Goal: Communication & Community: Answer question/provide support

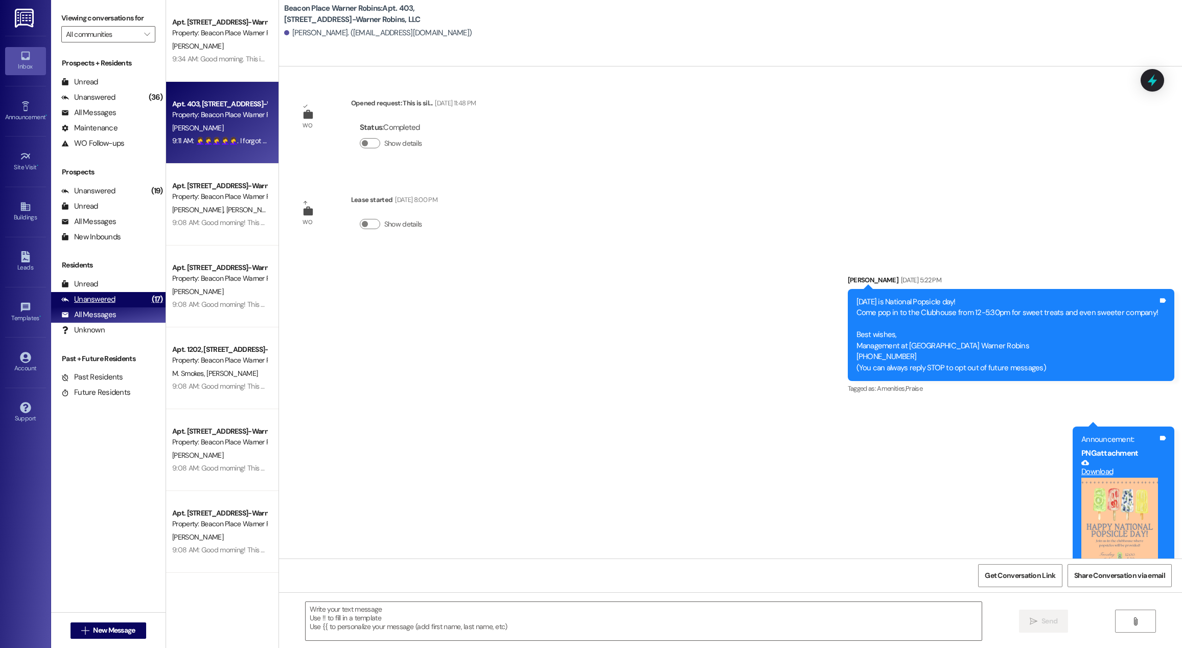
scroll to position [1587, 0]
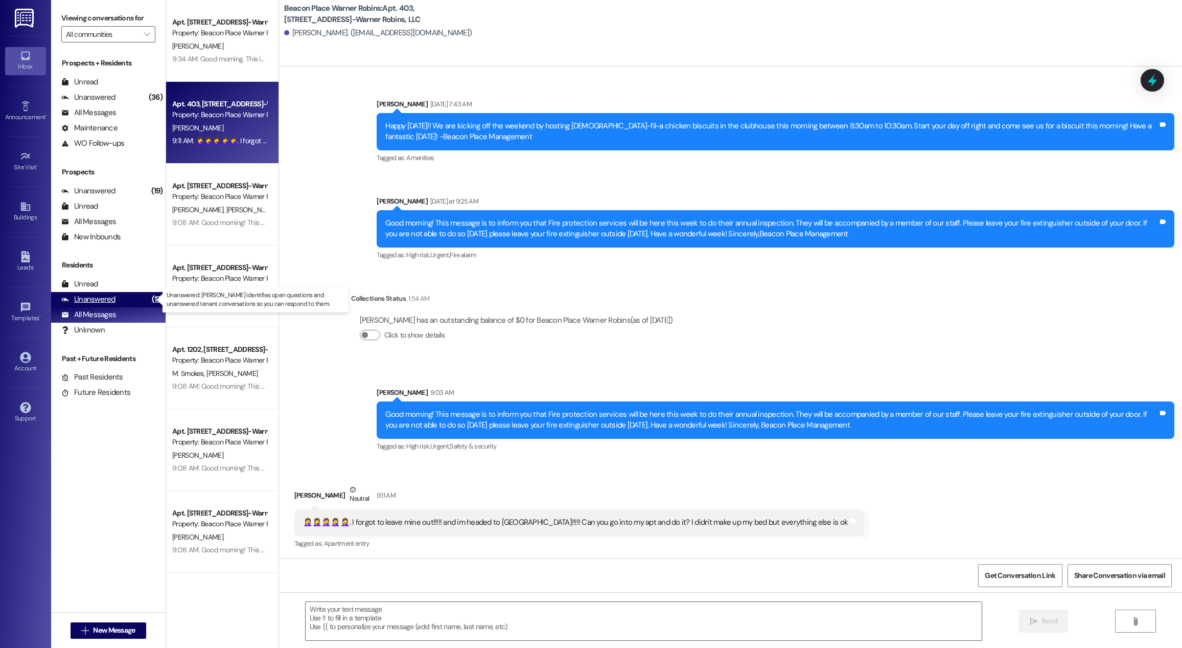
click at [108, 297] on div "Unanswered" at bounding box center [88, 299] width 54 height 11
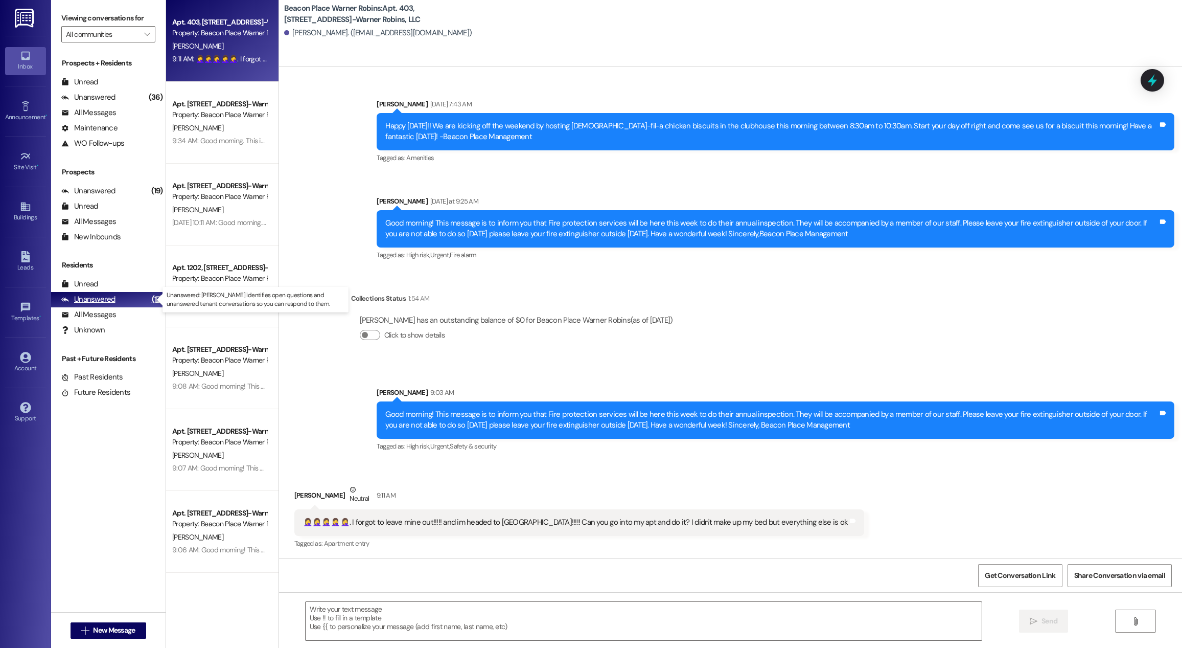
click at [108, 297] on div "Unanswered" at bounding box center [88, 299] width 54 height 11
click at [124, 188] on div "Unanswered (19)" at bounding box center [108, 190] width 114 height 15
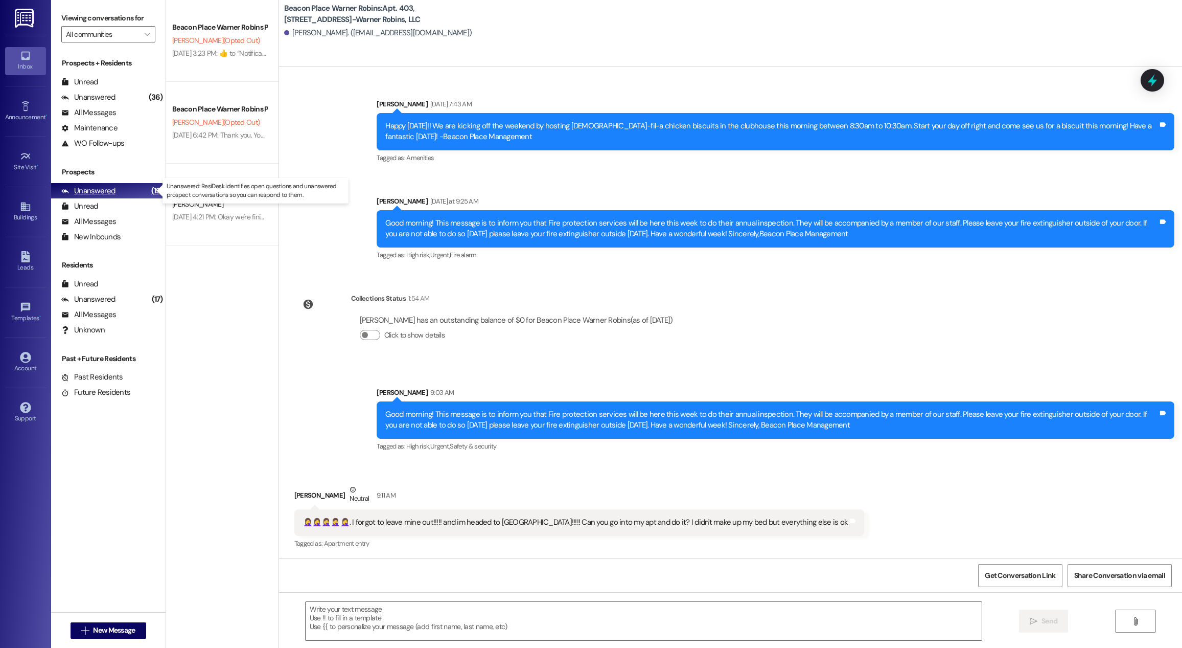
click at [86, 187] on div "Unanswered" at bounding box center [88, 191] width 54 height 11
click at [101, 114] on div "All Messages" at bounding box center [88, 112] width 55 height 11
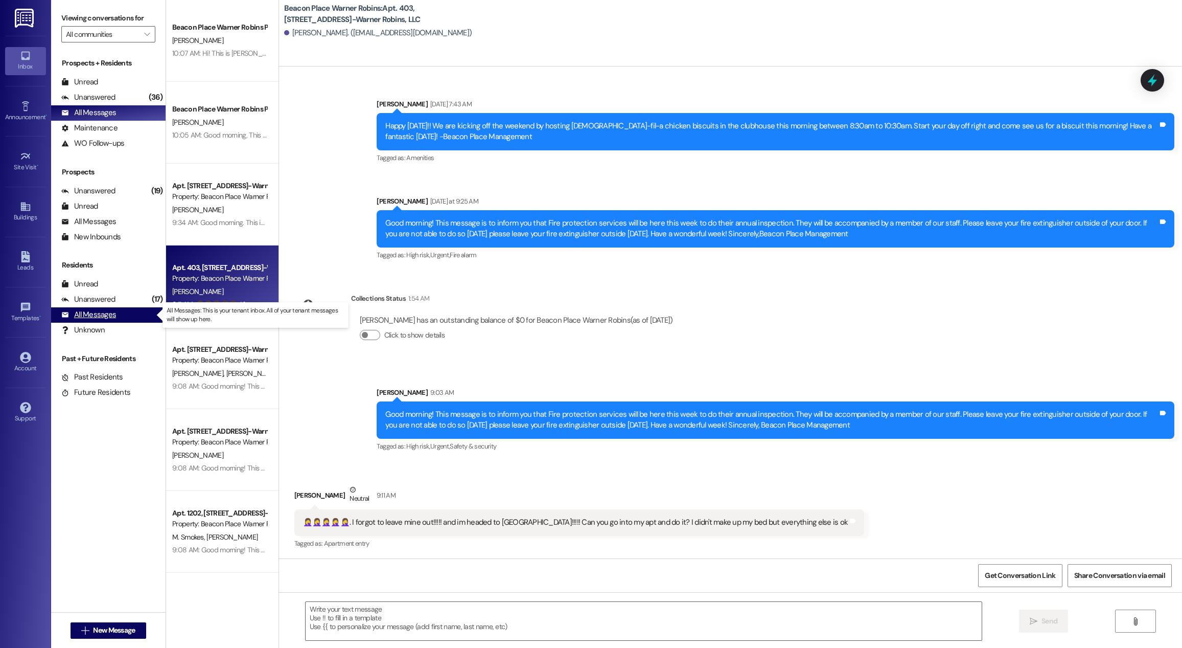
click at [90, 313] on div "All Messages" at bounding box center [88, 314] width 55 height 11
